Goal: Information Seeking & Learning: Find specific fact

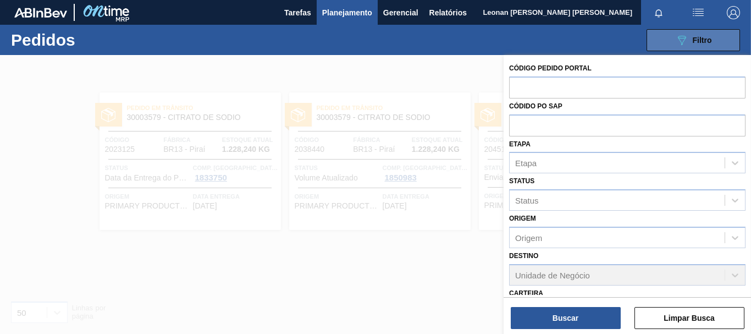
scroll to position [170, 0]
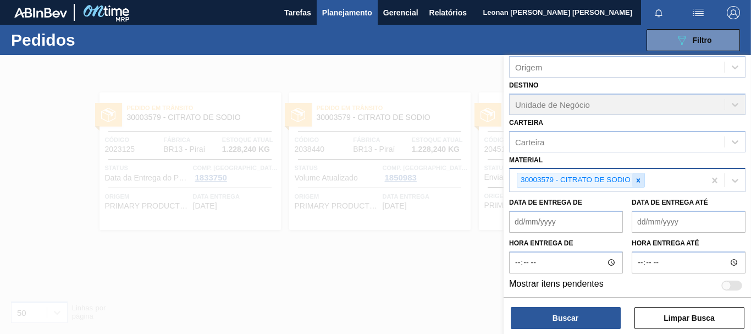
click at [640, 180] on icon at bounding box center [639, 181] width 8 height 8
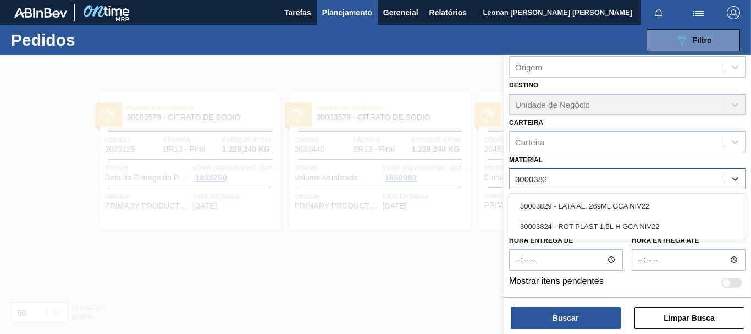
type input "30003824"
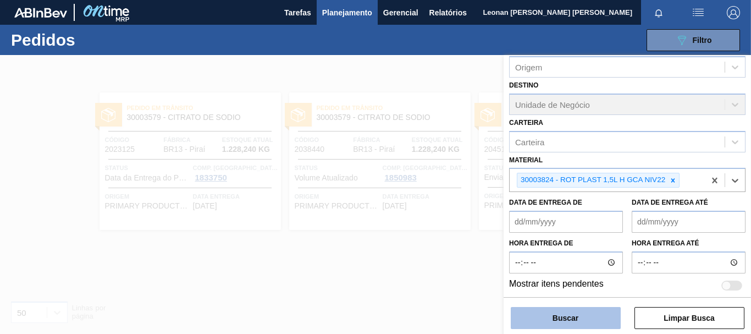
click at [575, 322] on button "Buscar" at bounding box center [566, 318] width 110 height 22
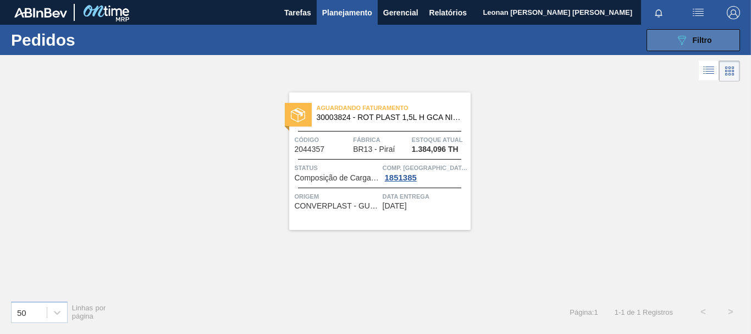
click at [701, 37] on span "Filtro" at bounding box center [702, 40] width 19 height 9
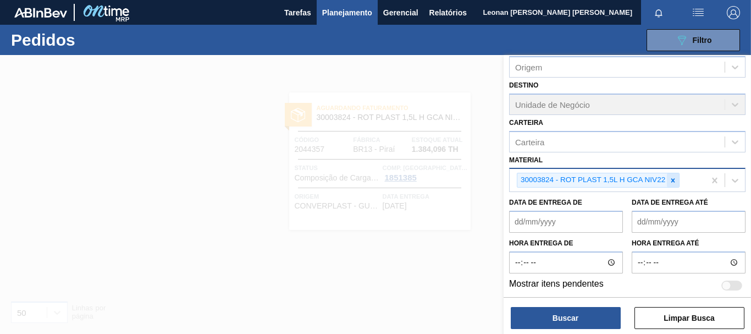
click at [674, 182] on icon at bounding box center [673, 181] width 8 height 8
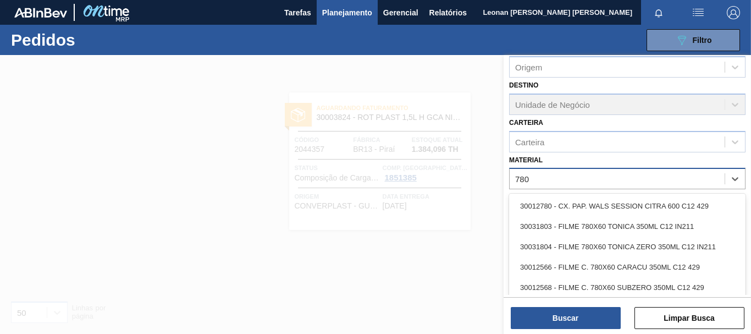
type input "7803"
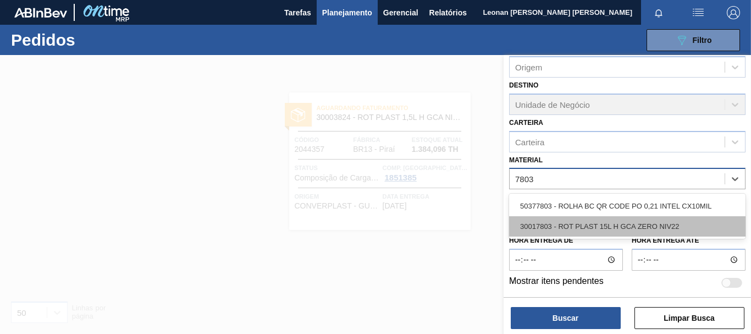
click at [613, 234] on div "30017803 - ROT PLAST 15L H GCA ZERO NIV22" at bounding box center [627, 226] width 236 height 20
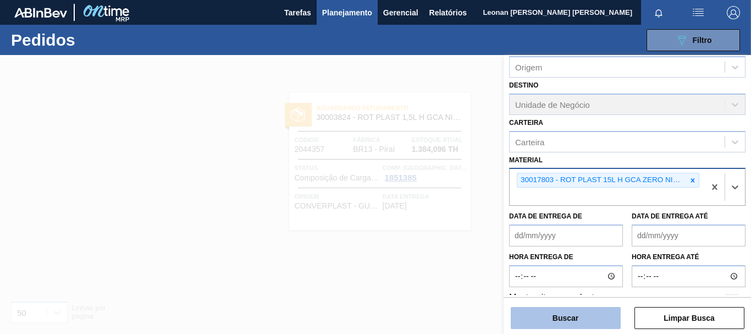
click at [601, 315] on button "Buscar" at bounding box center [566, 318] width 110 height 22
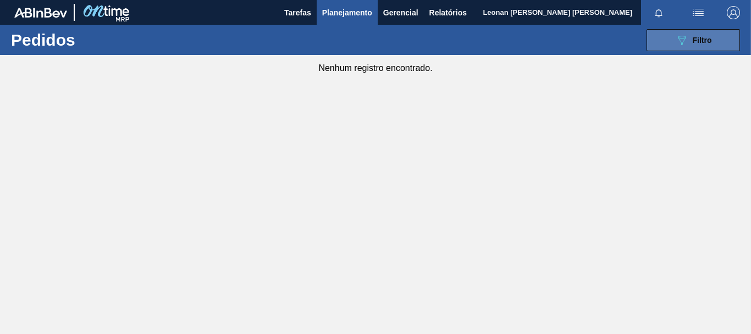
click at [699, 47] on button "089F7B8B-B2A5-4AFE-B5C0-19BA573D28AC Filtro" at bounding box center [693, 40] width 93 height 22
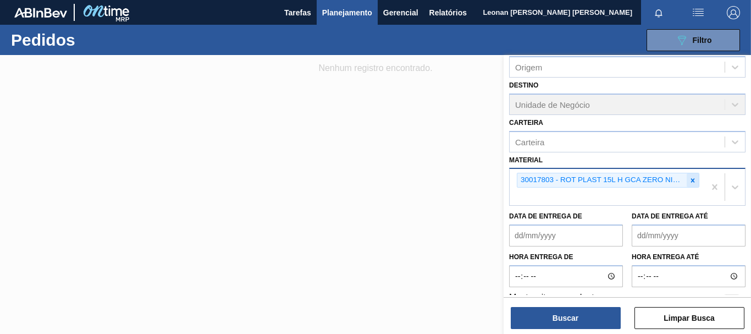
click at [689, 183] on icon at bounding box center [693, 181] width 8 height 8
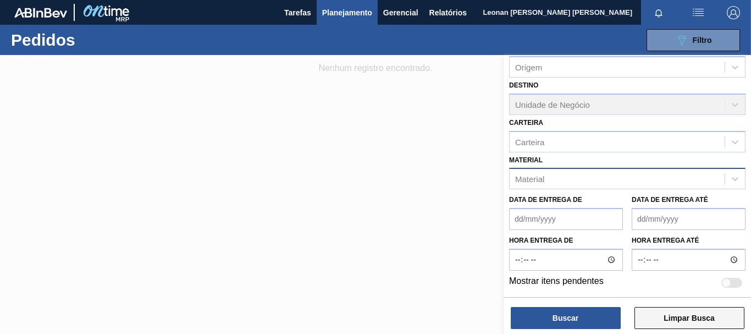
click at [690, 317] on button "Limpar Busca" at bounding box center [690, 318] width 110 height 22
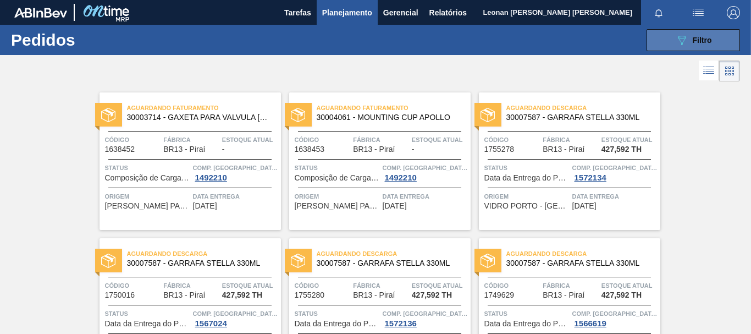
click at [690, 35] on div "089F7B8B-B2A5-4AFE-B5C0-19BA573D28AC Filtro" at bounding box center [693, 40] width 37 height 13
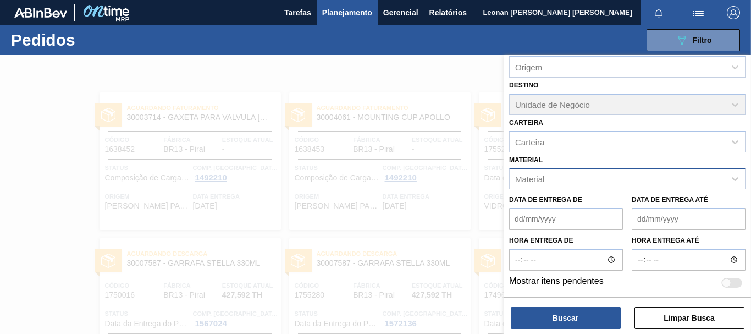
click at [564, 177] on div "Material" at bounding box center [617, 179] width 215 height 16
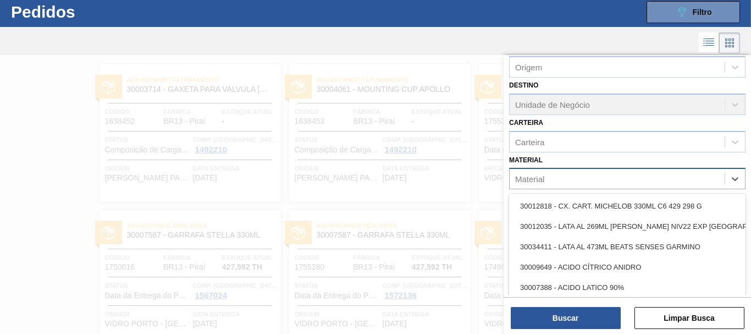
scroll to position [29, 0]
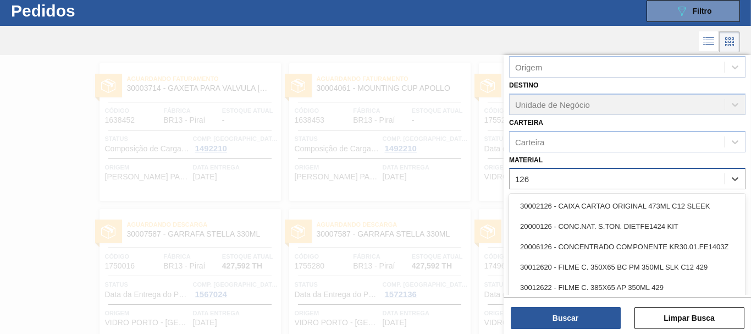
type input "1269"
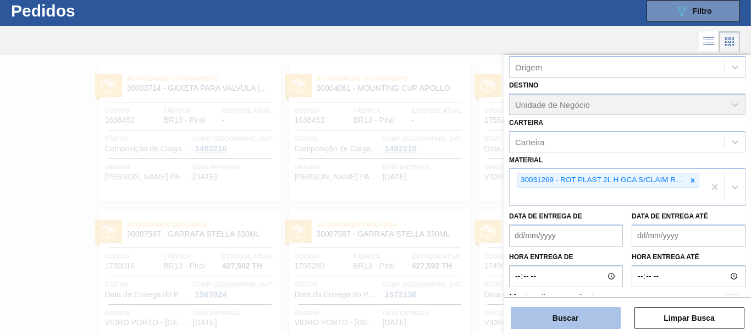
click at [584, 315] on button "Buscar" at bounding box center [566, 318] width 110 height 22
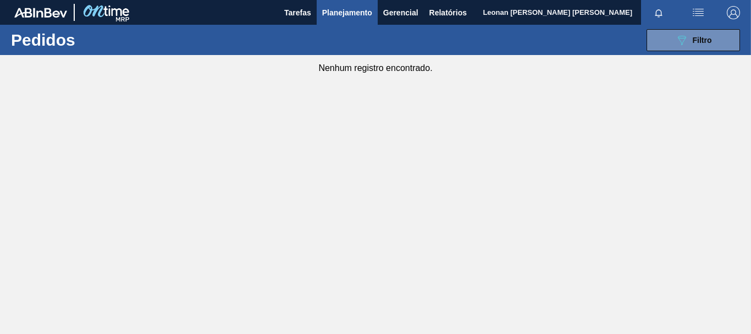
scroll to position [0, 0]
click at [708, 38] on span "Filtro" at bounding box center [702, 40] width 19 height 9
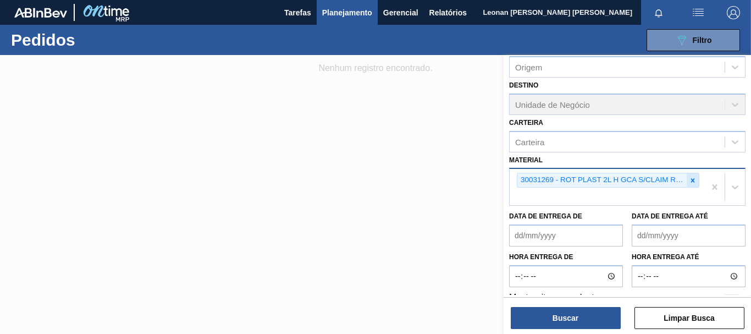
click at [693, 181] on icon at bounding box center [693, 181] width 8 height 8
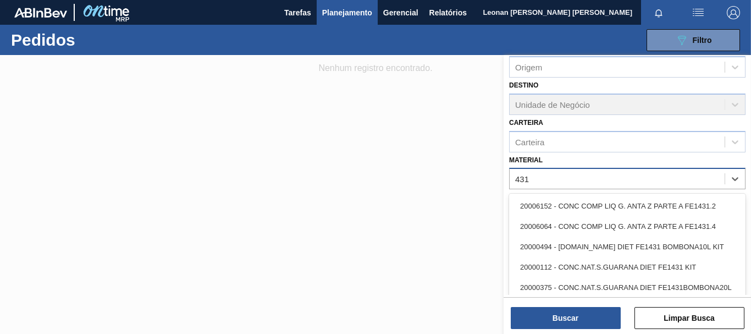
type input "4314"
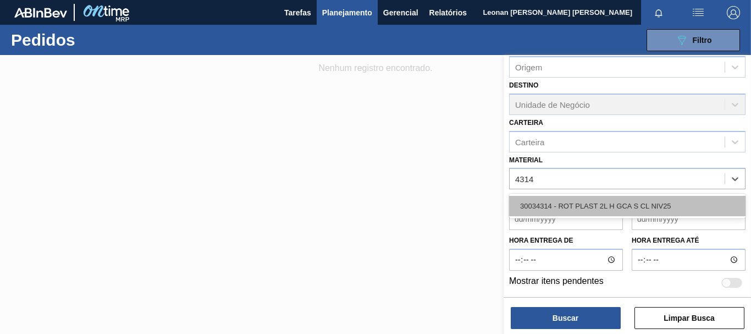
click at [665, 203] on div "30034314 - ROT PLAST 2L H GCA S CL NIV25" at bounding box center [627, 206] width 236 height 20
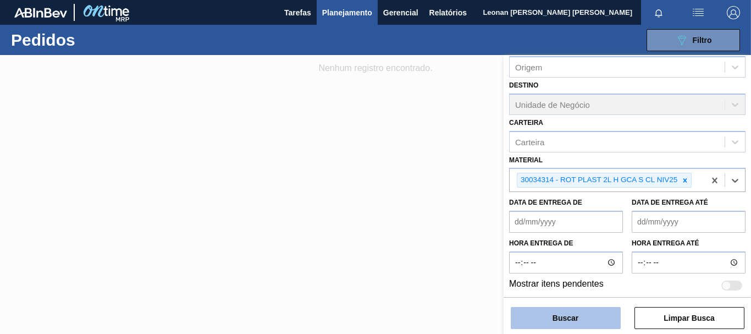
click at [594, 319] on button "Buscar" at bounding box center [566, 318] width 110 height 22
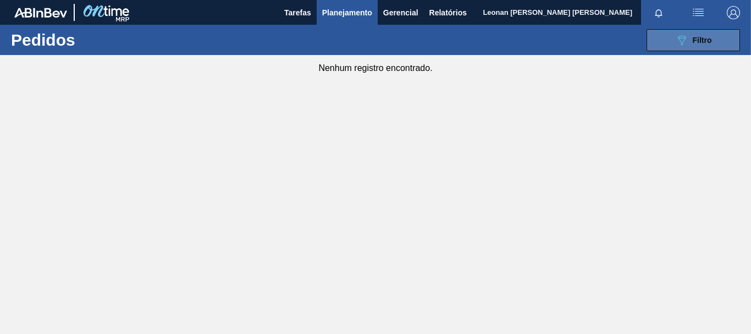
click at [669, 37] on button "089F7B8B-B2A5-4AFE-B5C0-19BA573D28AC Filtro" at bounding box center [693, 40] width 93 height 22
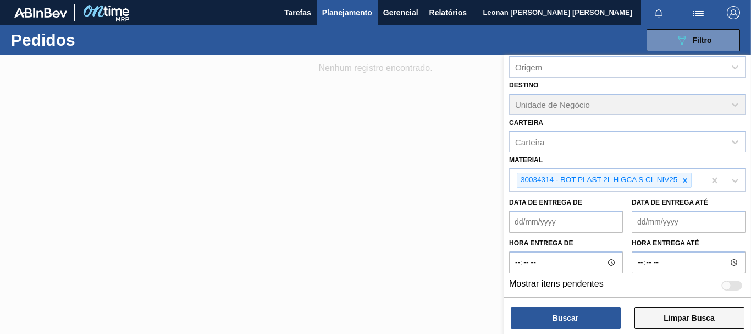
click at [699, 321] on button "Limpar Busca" at bounding box center [690, 318] width 110 height 22
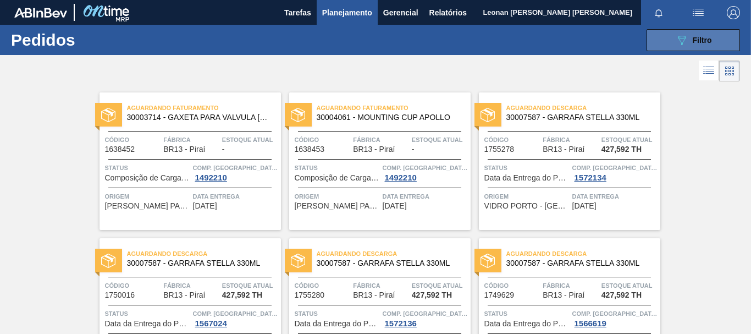
click at [698, 44] on span "Filtro" at bounding box center [702, 40] width 19 height 9
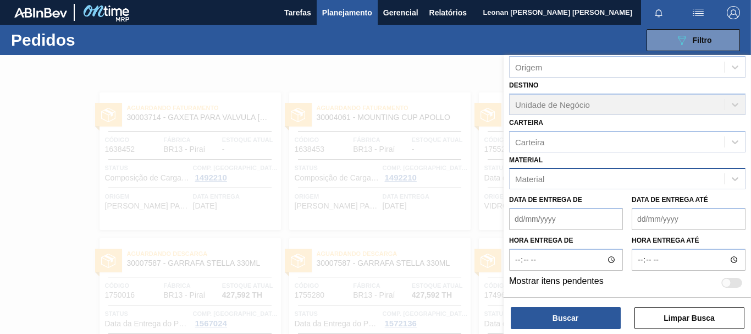
click at [589, 179] on div "Material" at bounding box center [617, 179] width 215 height 16
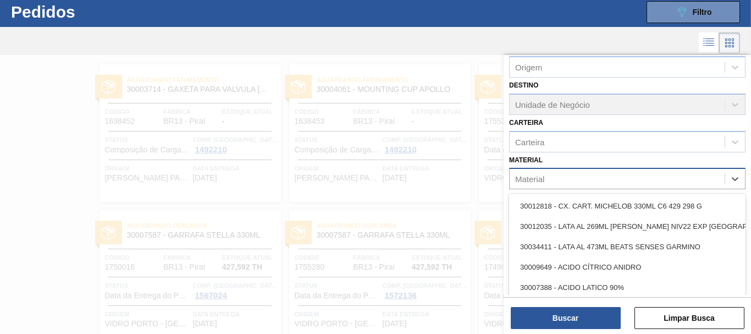
scroll to position [29, 0]
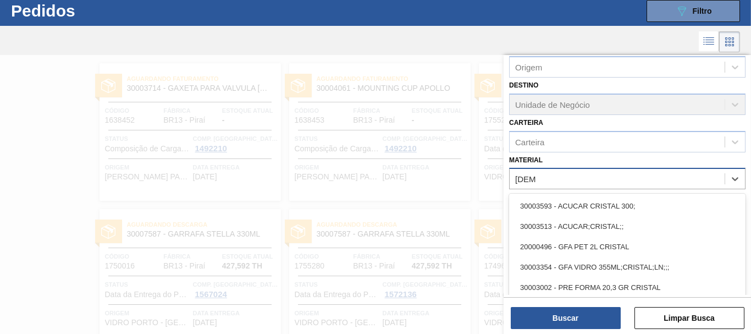
type input "cristal"
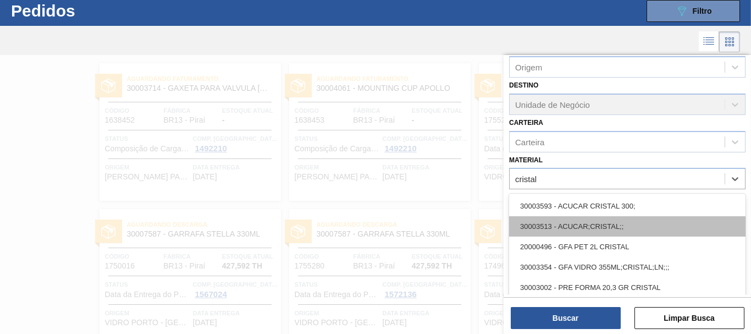
click at [575, 226] on div "30003513 - ACUCAR;CRISTAL;;" at bounding box center [627, 226] width 236 height 20
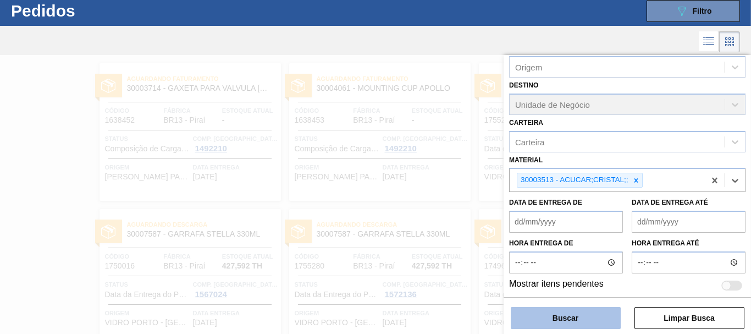
click at [599, 309] on button "Buscar" at bounding box center [566, 318] width 110 height 22
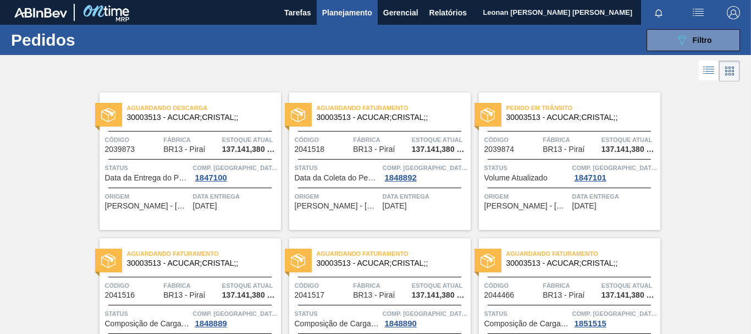
scroll to position [55, 0]
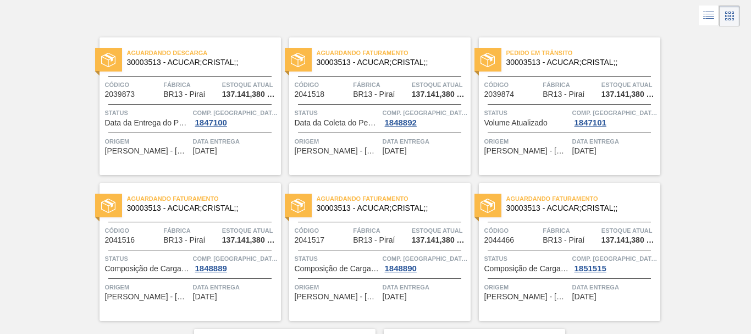
click at [534, 144] on span "Origem" at bounding box center [526, 141] width 85 height 11
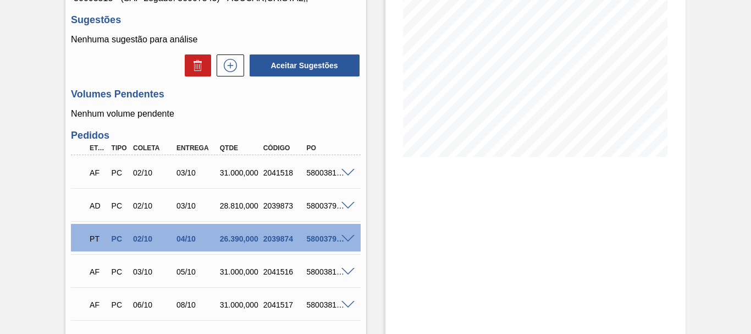
scroll to position [275, 0]
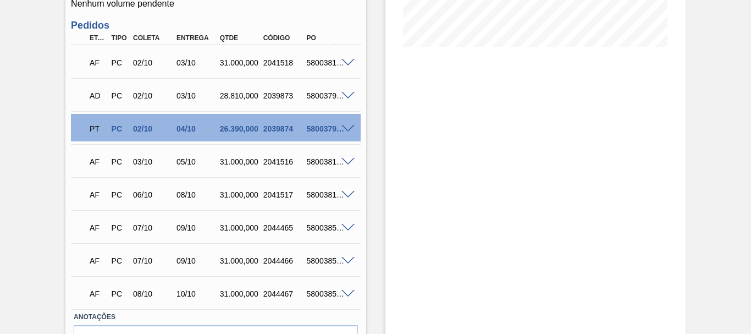
click at [349, 130] on span at bounding box center [347, 129] width 13 height 8
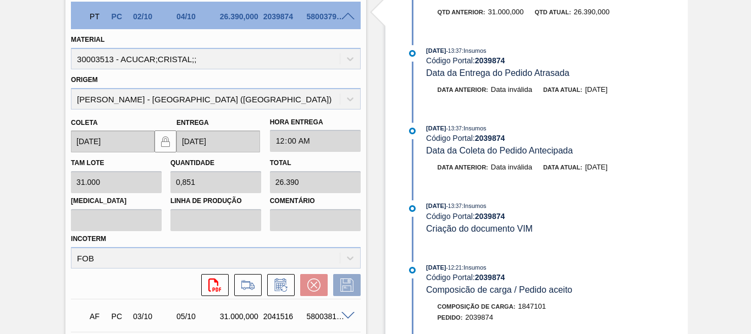
scroll to position [332, 0]
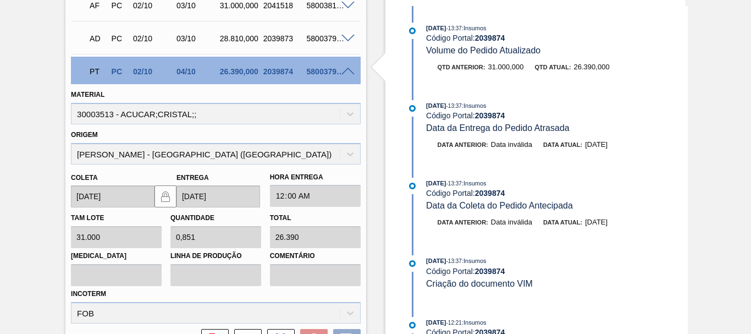
click at [348, 70] on span at bounding box center [347, 72] width 13 height 8
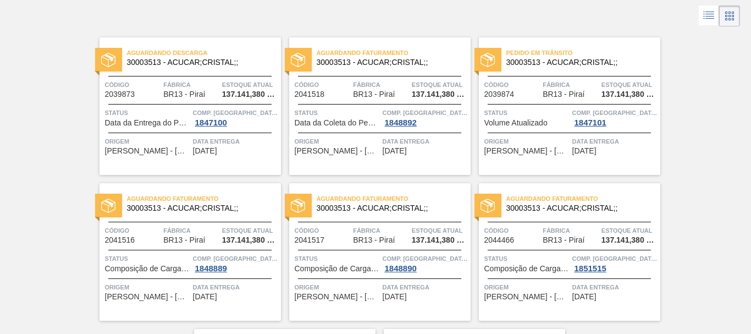
scroll to position [110, 0]
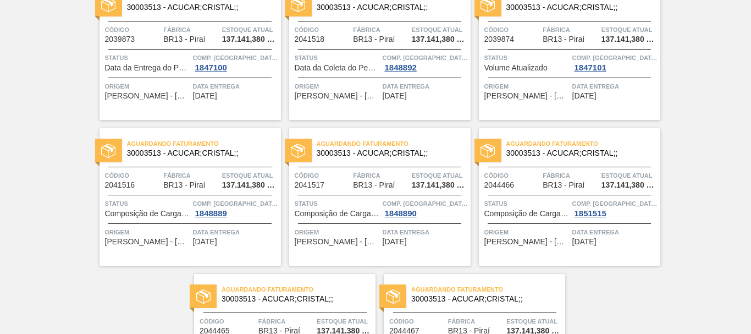
click at [222, 91] on span "Data Entrega" at bounding box center [235, 86] width 85 height 11
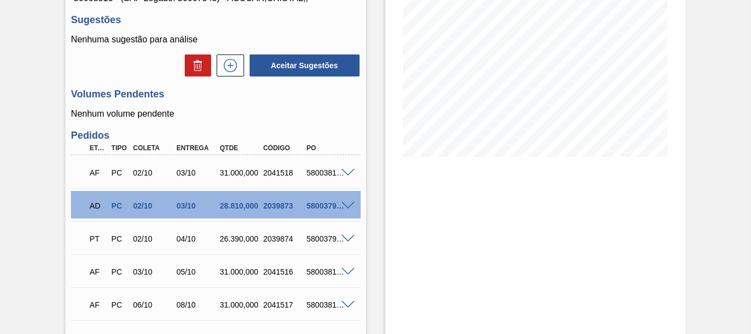
scroll to position [275, 0]
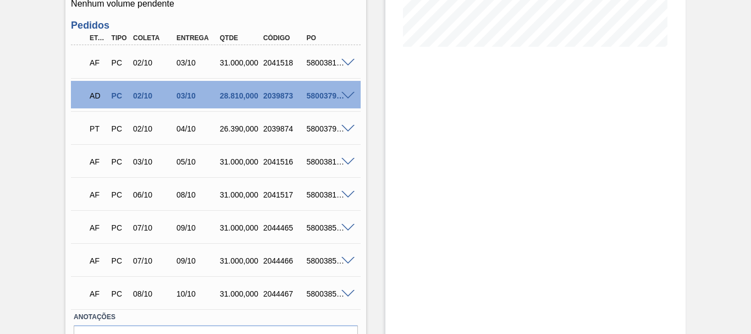
click at [349, 95] on span at bounding box center [347, 96] width 13 height 8
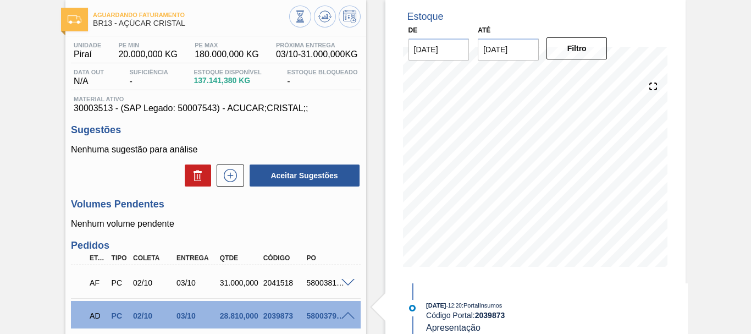
scroll to position [0, 0]
